Goal: Information Seeking & Learning: Learn about a topic

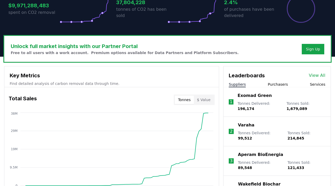
scroll to position [129, 0]
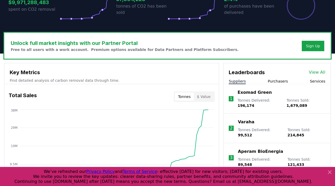
click at [240, 125] on p "Varaha" at bounding box center [246, 122] width 16 height 6
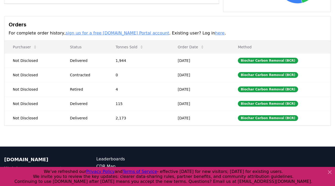
scroll to position [149, 0]
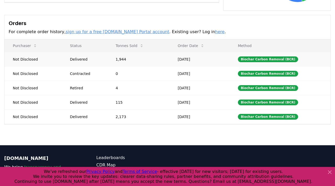
drag, startPoint x: 182, startPoint y: 54, endPoint x: 209, endPoint y: 54, distance: 27.0
click at [209, 54] on td "[DATE]" at bounding box center [199, 59] width 60 height 14
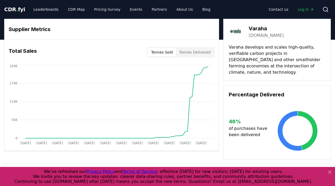
click at [222, 30] on div "Supplier Metrics Total Sales Tonnes Sold Tonnes Delivered [DATE] [DATE] [DATE] …" at bounding box center [167, 89] width 327 height 141
